Goal: Information Seeking & Learning: Find specific page/section

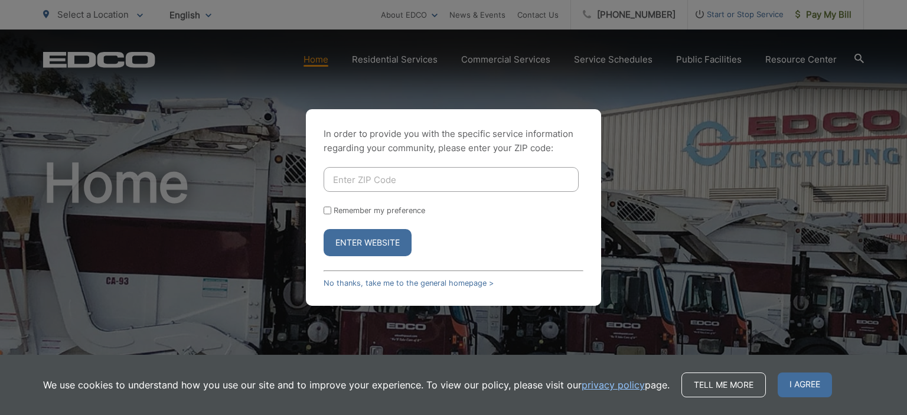
click at [461, 179] on input "Enter ZIP Code" at bounding box center [451, 179] width 255 height 25
type input "92122"
click at [324, 229] on button "Enter Website" at bounding box center [368, 242] width 88 height 27
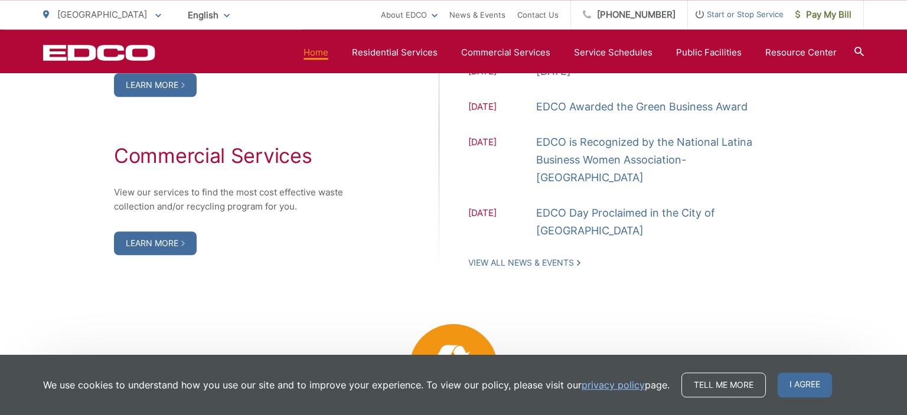
scroll to position [1433, 0]
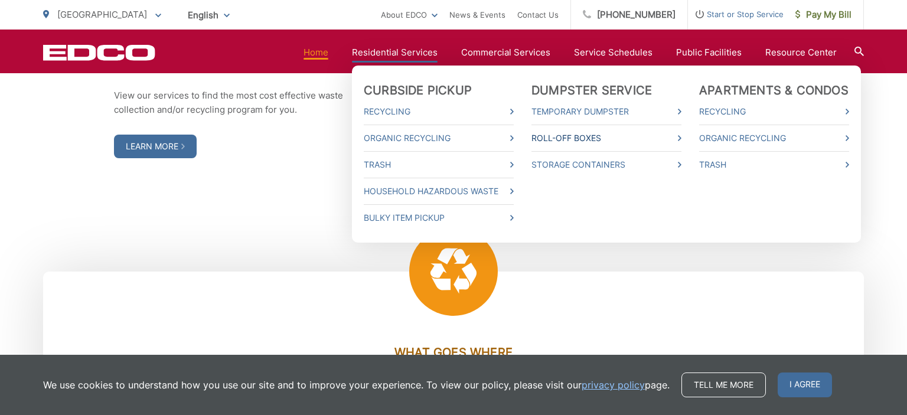
click at [626, 142] on link "Roll-Off Boxes" at bounding box center [606, 138] width 150 height 14
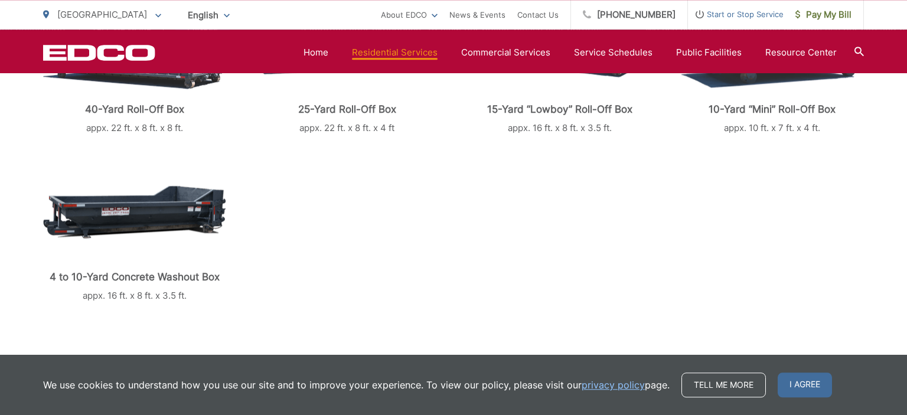
scroll to position [436, 0]
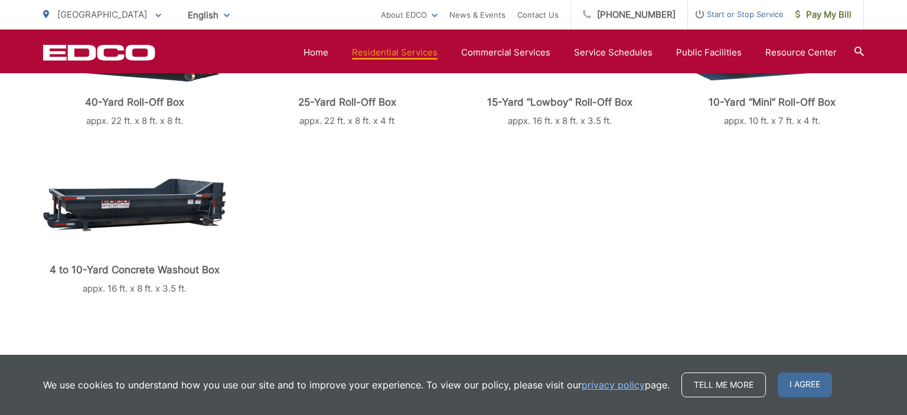
click at [192, 211] on img at bounding box center [134, 204] width 182 height 53
click at [148, 293] on p "appx. 16 ft. x 8 ft. x 3.5 ft." at bounding box center [134, 289] width 183 height 14
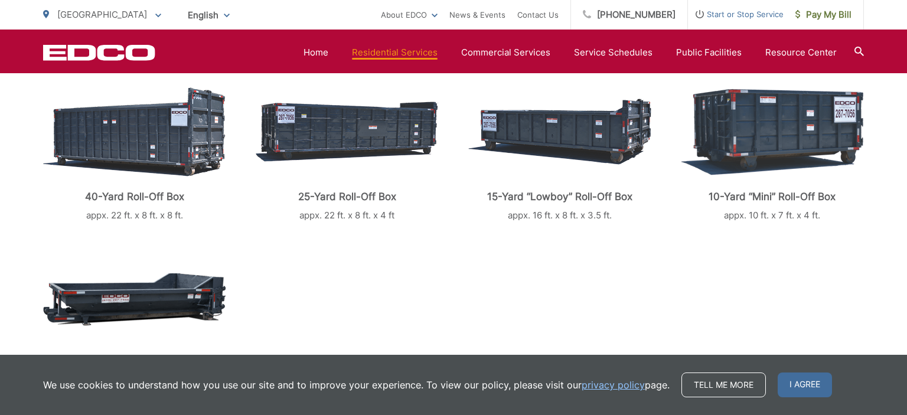
scroll to position [155, 0]
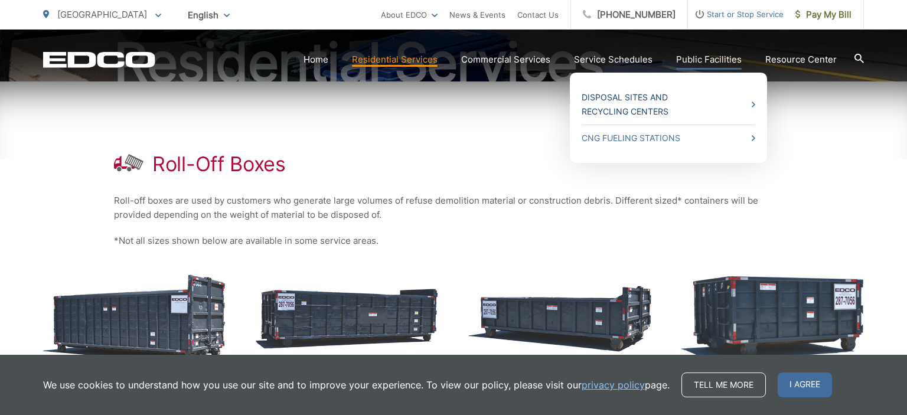
click at [648, 105] on link "Disposal Sites and Recycling Centers" at bounding box center [669, 104] width 174 height 28
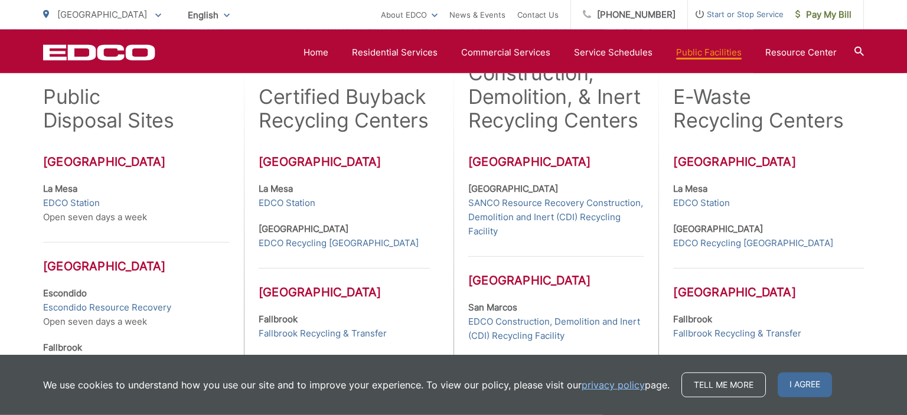
scroll to position [374, 0]
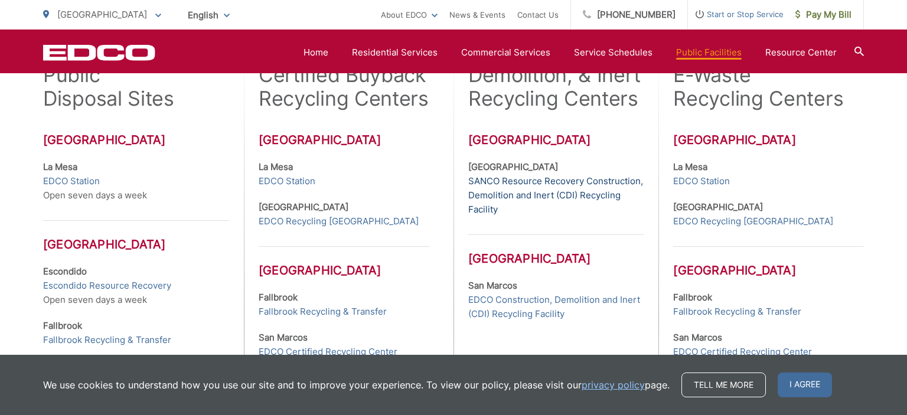
click at [502, 202] on link "SANCO Resource Recovery Construction, Demolition and Inert (CDI) Recycling Faci…" at bounding box center [555, 195] width 175 height 43
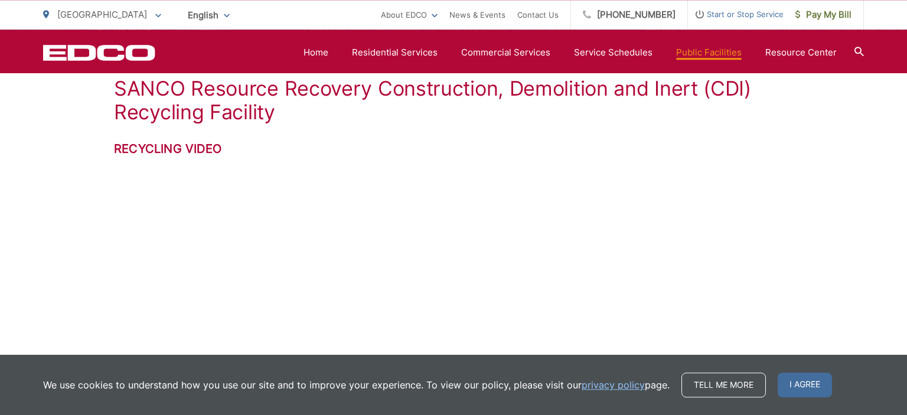
scroll to position [182, 0]
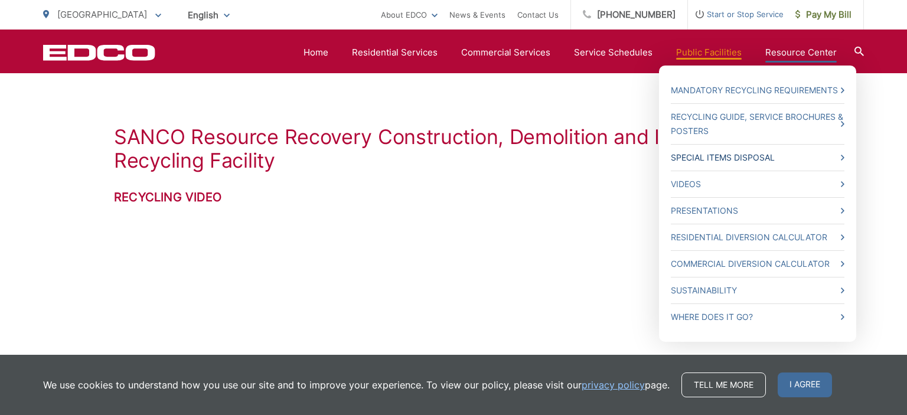
click at [695, 160] on link "Special Items Disposal" at bounding box center [758, 158] width 174 height 14
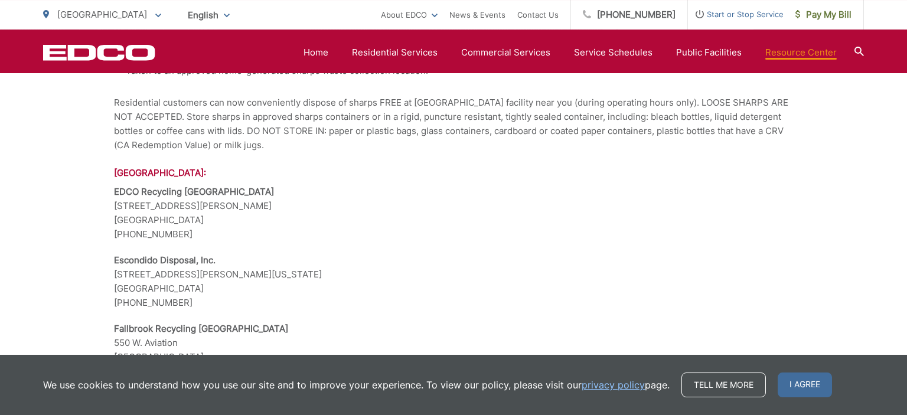
scroll to position [2119, 0]
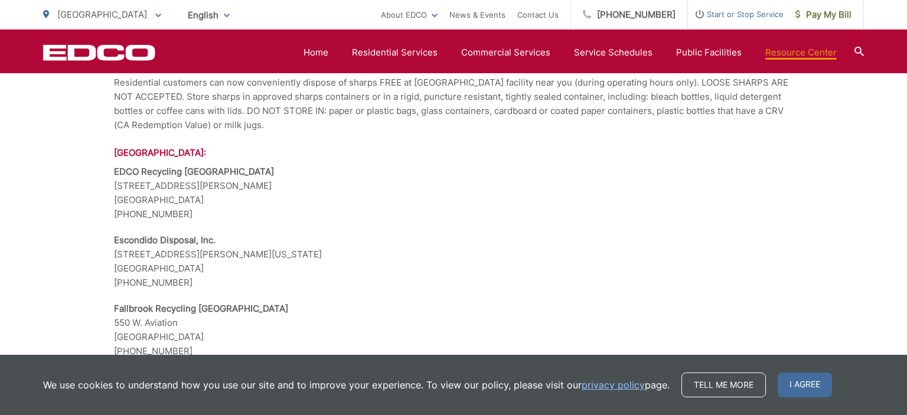
drag, startPoint x: 208, startPoint y: 195, endPoint x: 123, endPoint y: 194, distance: 84.4
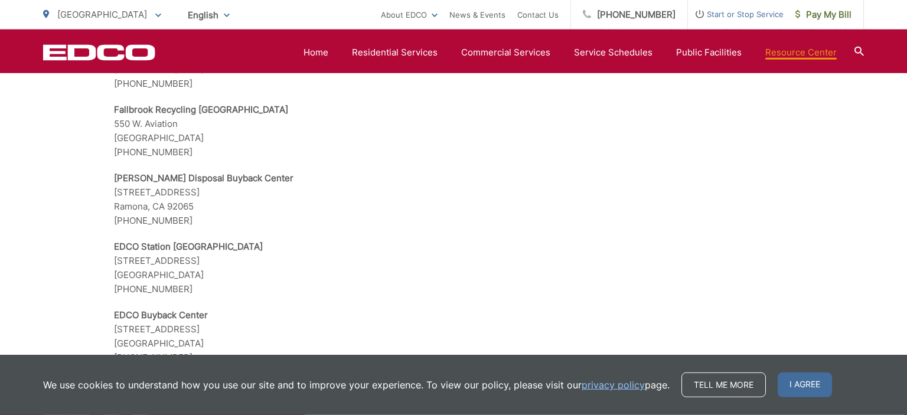
scroll to position [2253, 0]
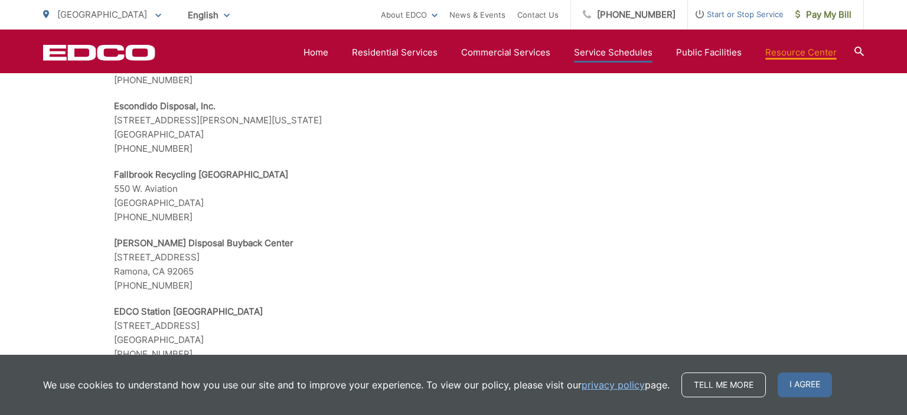
click at [618, 52] on link "Service Schedules" at bounding box center [613, 52] width 79 height 14
